Goal: Task Accomplishment & Management: Use online tool/utility

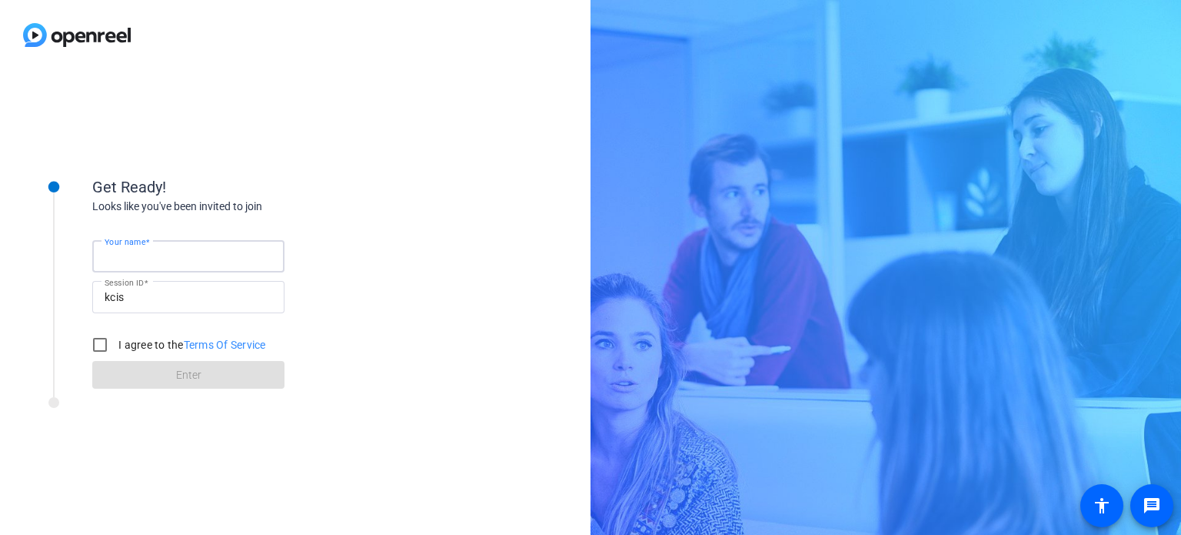
click at [234, 261] on input "Your name" at bounding box center [189, 256] width 168 height 18
type input "[PERSON_NAME]"
click at [95, 351] on input "I agree to the Terms Of Service" at bounding box center [100, 344] width 31 height 31
checkbox input "true"
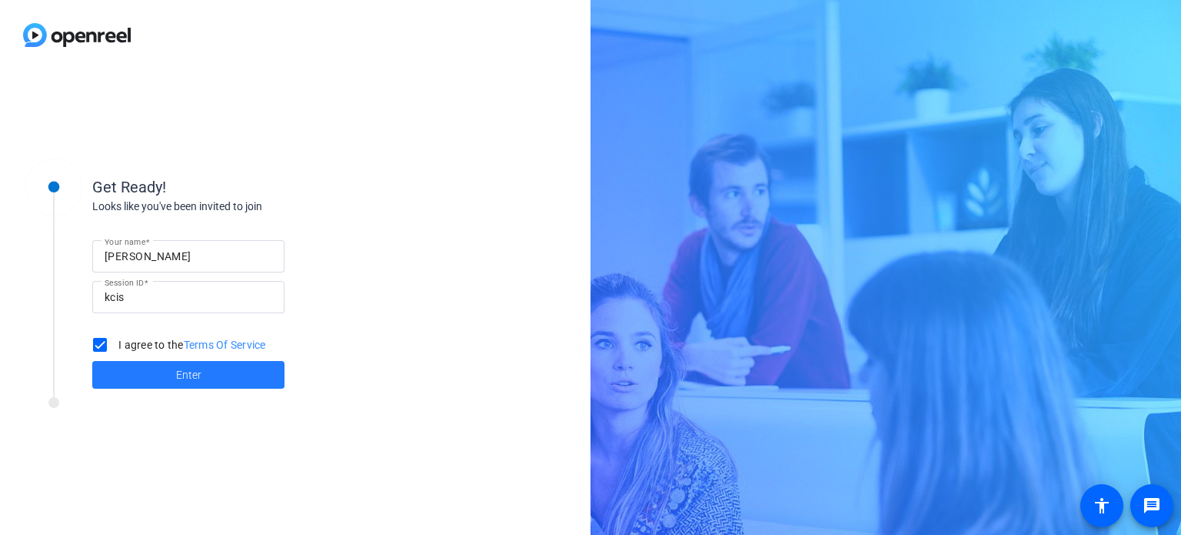
click at [123, 376] on span at bounding box center [188, 374] width 192 height 37
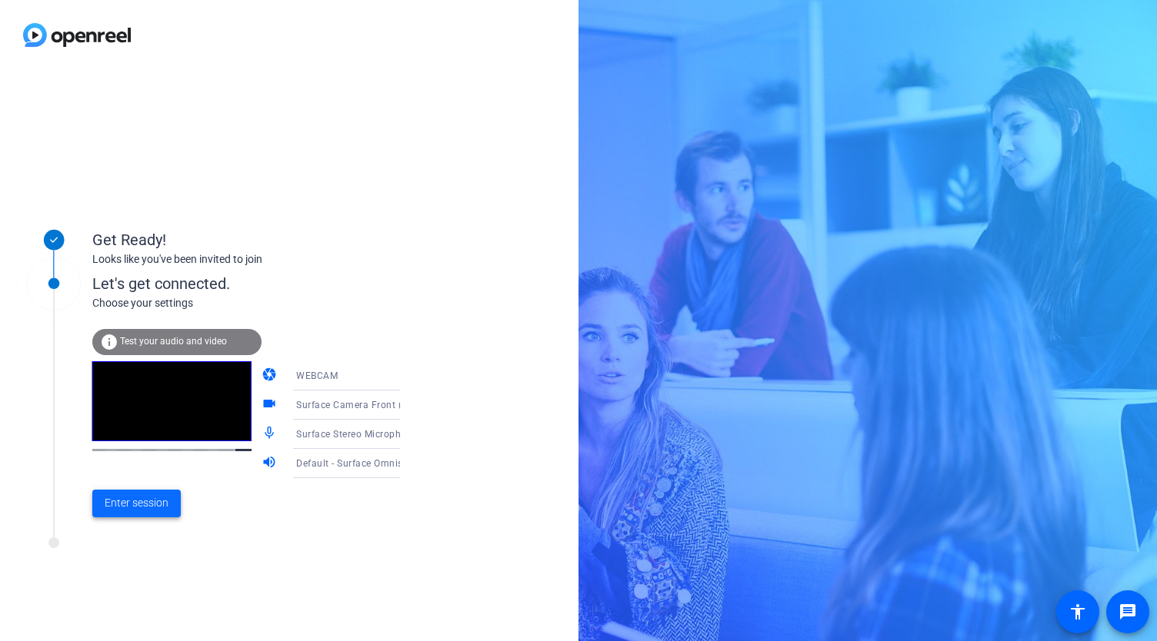
click at [155, 508] on span "Enter session" at bounding box center [137, 503] width 64 height 16
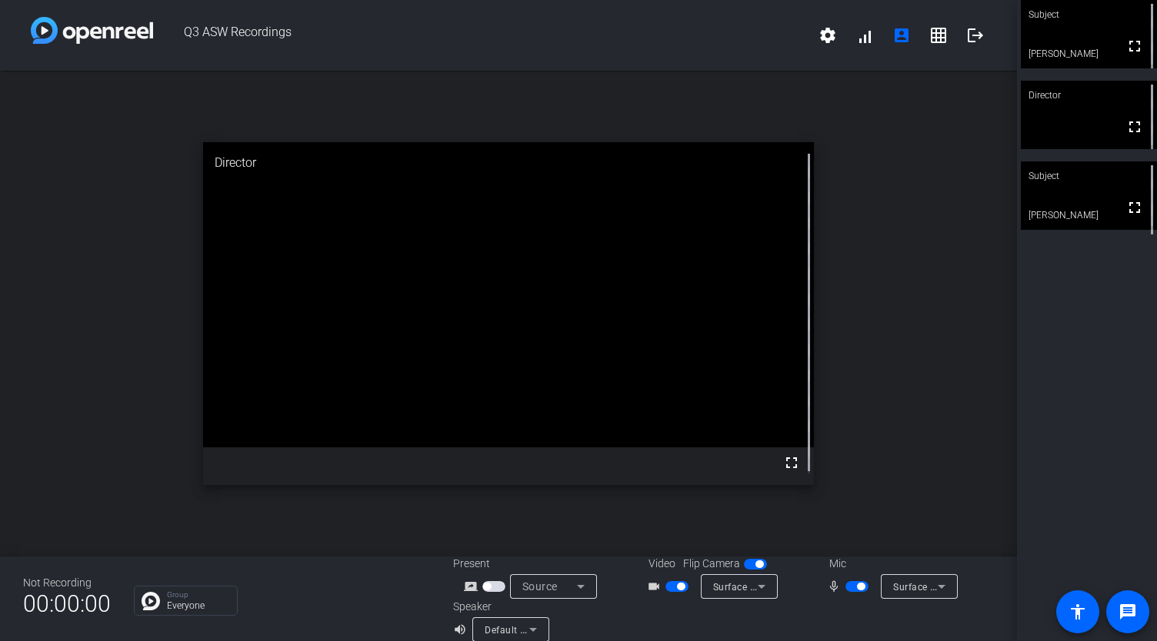
click at [665, 534] on span "button" at bounding box center [676, 586] width 23 height 11
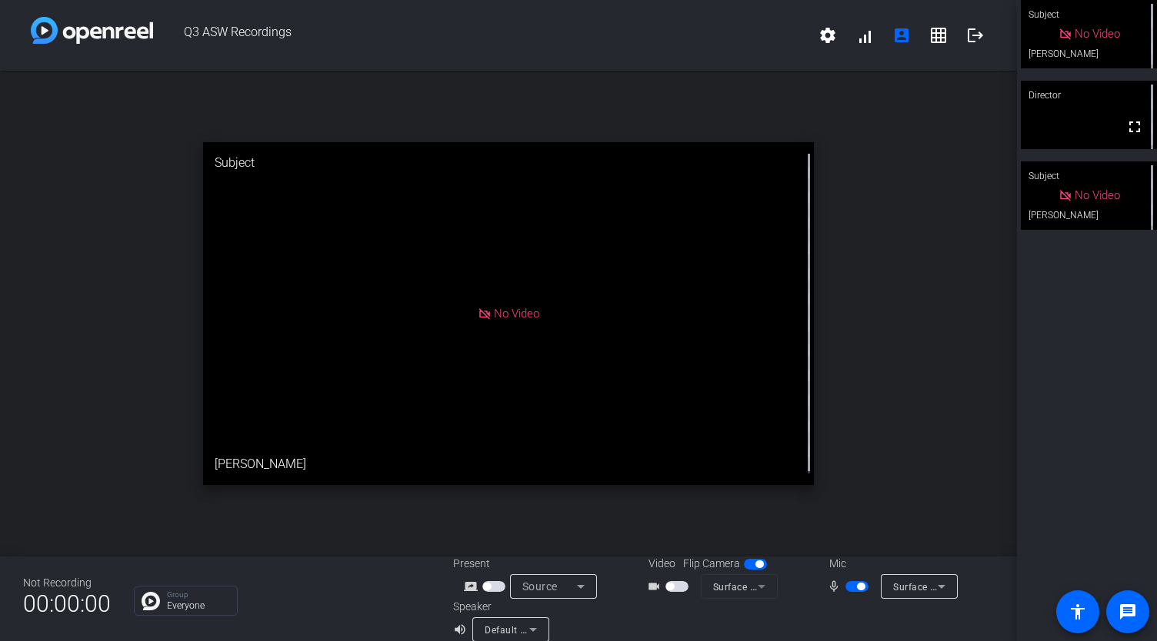
click at [1125, 176] on div "Subject" at bounding box center [1089, 176] width 136 height 29
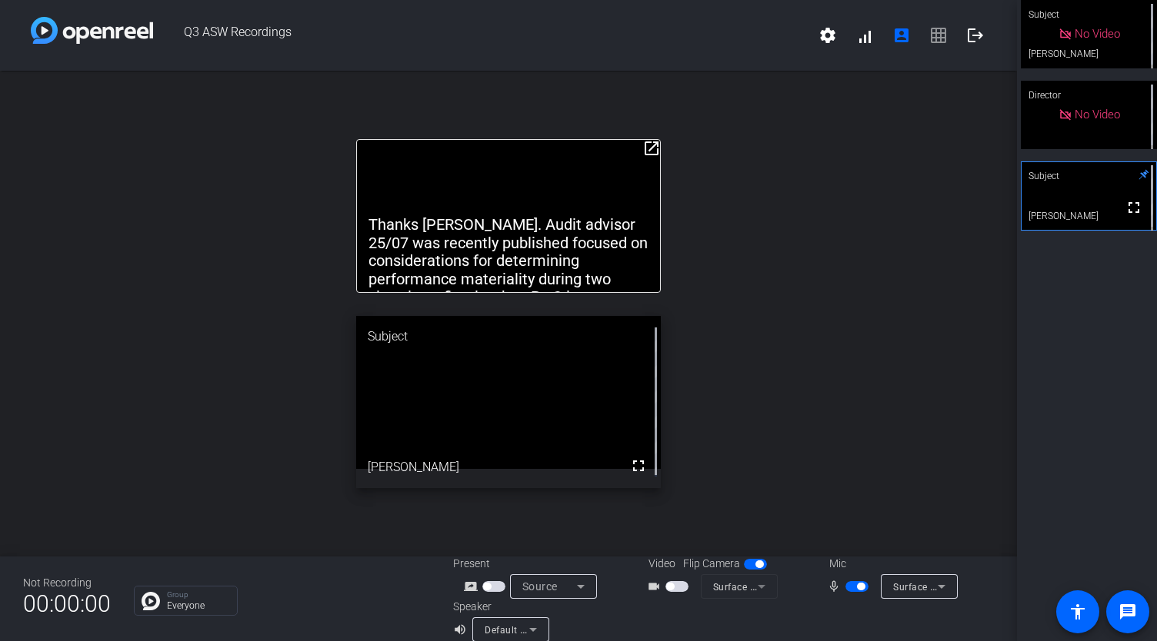
click at [849, 534] on span "button" at bounding box center [856, 586] width 23 height 11
drag, startPoint x: 511, startPoint y: 139, endPoint x: 512, endPoint y: 116, distance: 23.1
click at [512, 116] on div "open_in_new Thanks [PERSON_NAME]. Audit advisor 25/07 was recently published fo…" at bounding box center [508, 314] width 1017 height 486
click at [846, 534] on span "button" at bounding box center [850, 587] width 8 height 8
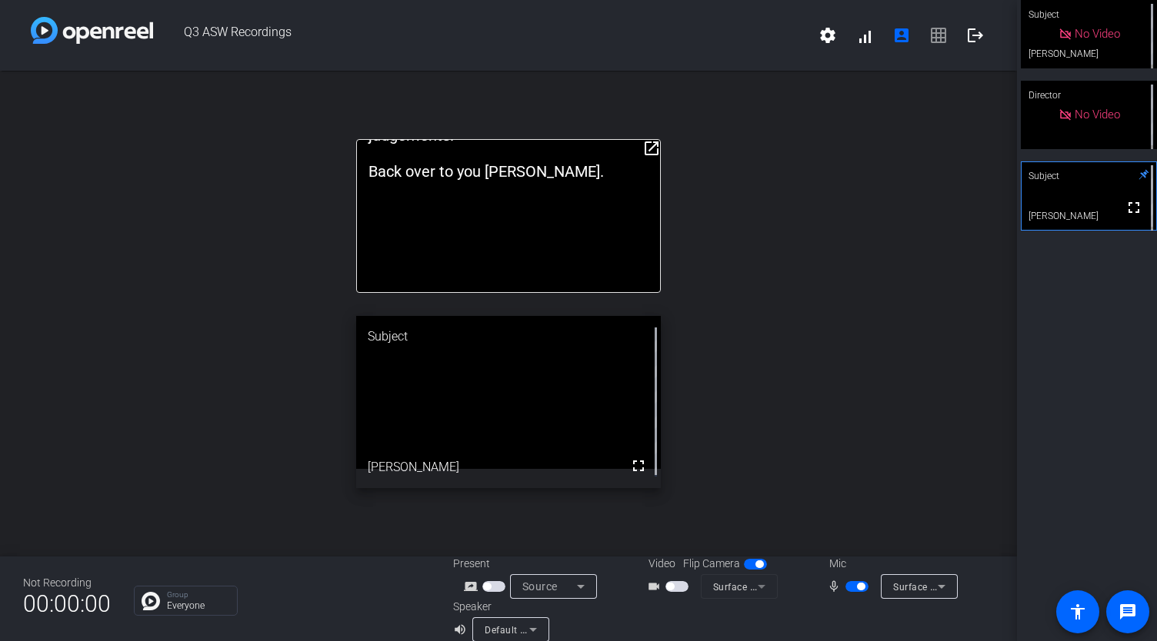
click at [846, 534] on span "button" at bounding box center [856, 586] width 23 height 11
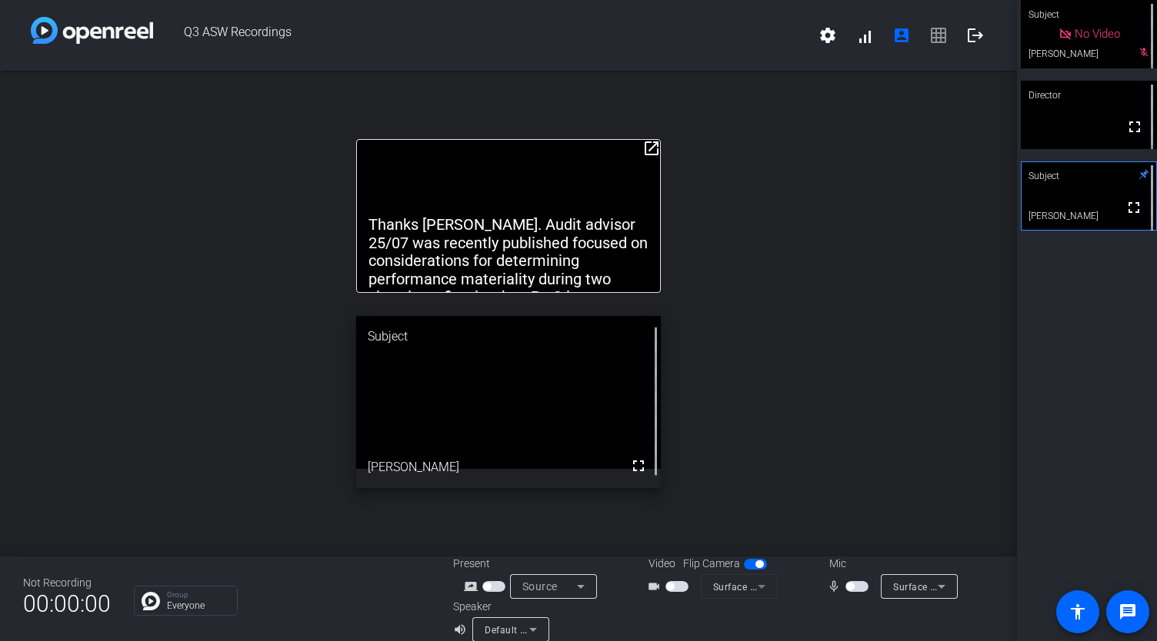
click at [838, 534] on mat-icon "mic_none" at bounding box center [836, 587] width 18 height 18
click at [847, 534] on span "button" at bounding box center [850, 587] width 8 height 8
click at [845, 534] on span "button" at bounding box center [856, 586] width 23 height 11
